Goal: Task Accomplishment & Management: Manage account settings

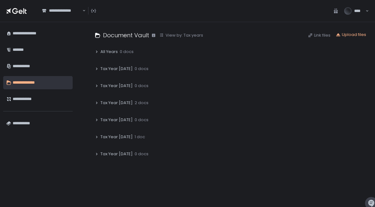
click at [96, 103] on icon at bounding box center [97, 103] width 4 height 4
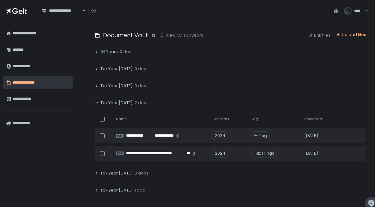
click at [96, 103] on icon at bounding box center [97, 103] width 4 height 4
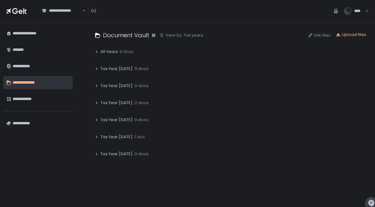
click at [95, 119] on icon at bounding box center [97, 120] width 4 height 4
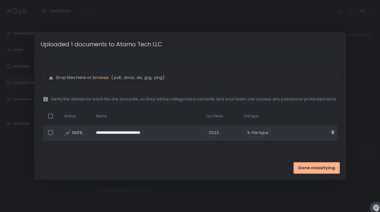
click at [258, 132] on span "File type" at bounding box center [259, 133] width 17 height 6
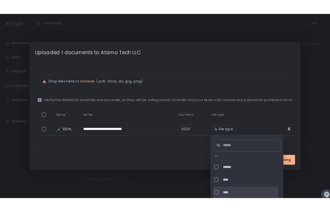
scroll to position [231, 0]
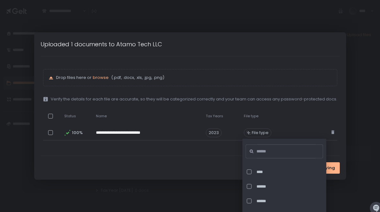
click at [217, 163] on div "Done classifying" at bounding box center [190, 168] width 312 height 24
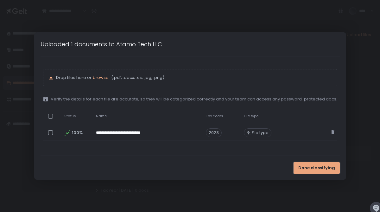
click at [315, 168] on span "Done classifying" at bounding box center [316, 168] width 37 height 6
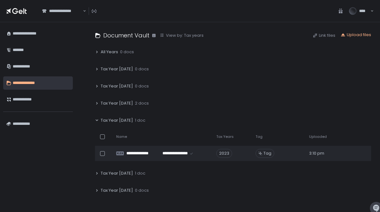
click at [98, 105] on icon at bounding box center [97, 103] width 4 height 4
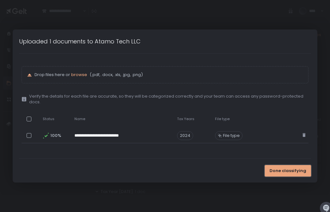
click at [290, 171] on span "Done classifying" at bounding box center [287, 171] width 37 height 6
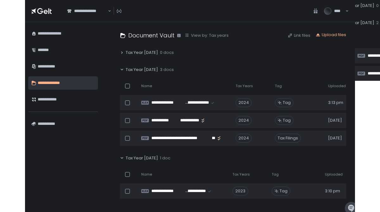
scroll to position [34, 0]
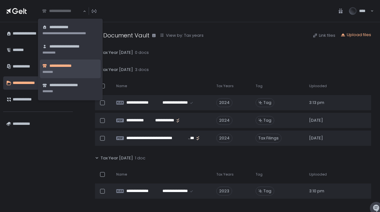
click at [69, 10] on div "**********" at bounding box center [61, 11] width 41 height 6
click at [70, 53] on li "**********" at bounding box center [70, 49] width 61 height 19
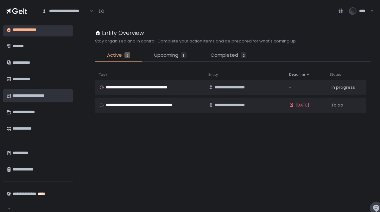
scroll to position [13, 0]
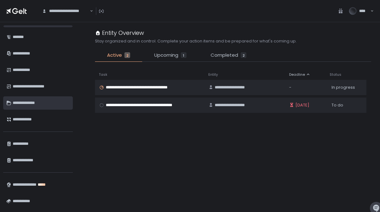
click at [37, 101] on div "**********" at bounding box center [40, 102] width 55 height 11
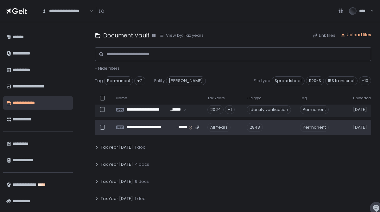
scroll to position [61, 0]
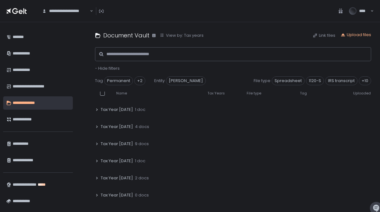
click at [96, 159] on icon at bounding box center [97, 161] width 4 height 4
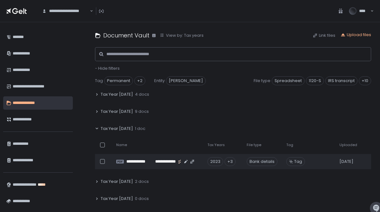
scroll to position [92, 0]
click at [98, 111] on icon at bounding box center [97, 112] width 4 height 4
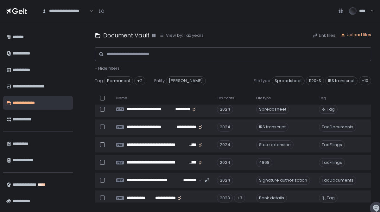
scroll to position [88, 0]
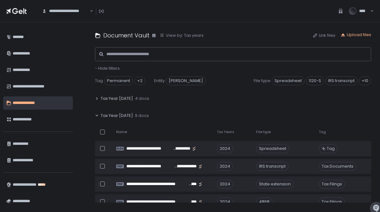
click at [96, 114] on icon at bounding box center [97, 116] width 4 height 4
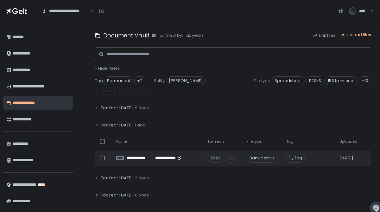
scroll to position [97, 0]
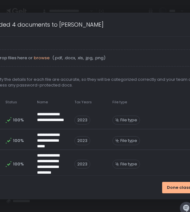
click at [139, 17] on div "Uploaded 4 documents to [PERSON_NAME]" at bounding box center [70, 24] width 191 height 21
click at [176, 190] on span "Done classifying" at bounding box center [185, 187] width 37 height 6
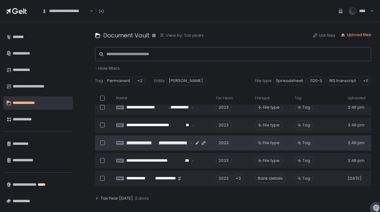
scroll to position [145, 0]
